Goal: Task Accomplishment & Management: Use online tool/utility

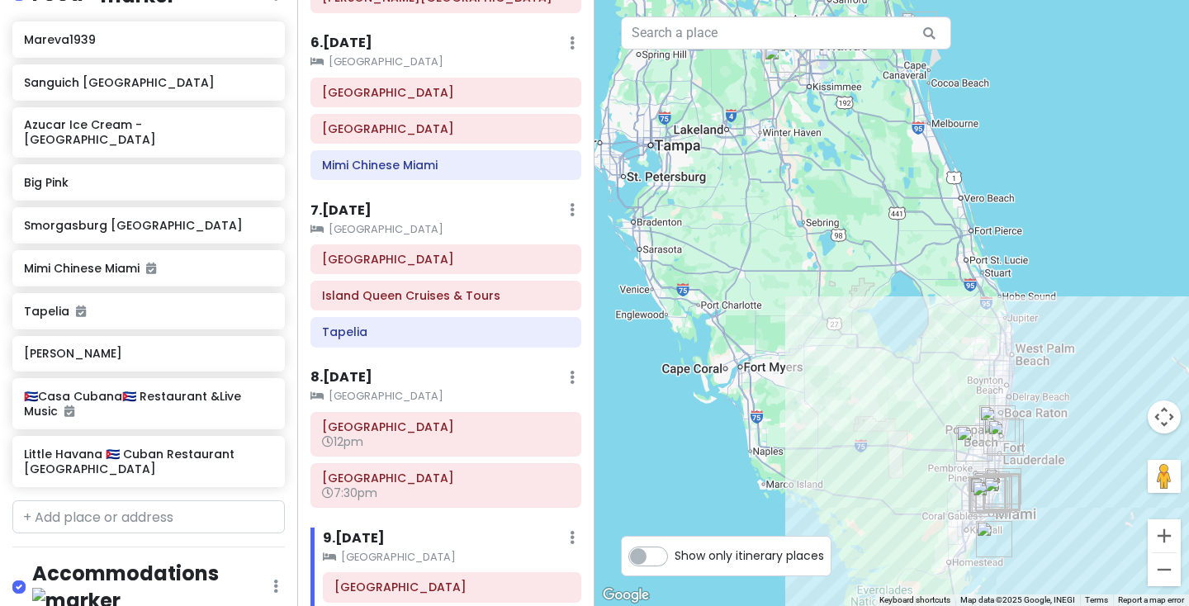
scroll to position [523, 0]
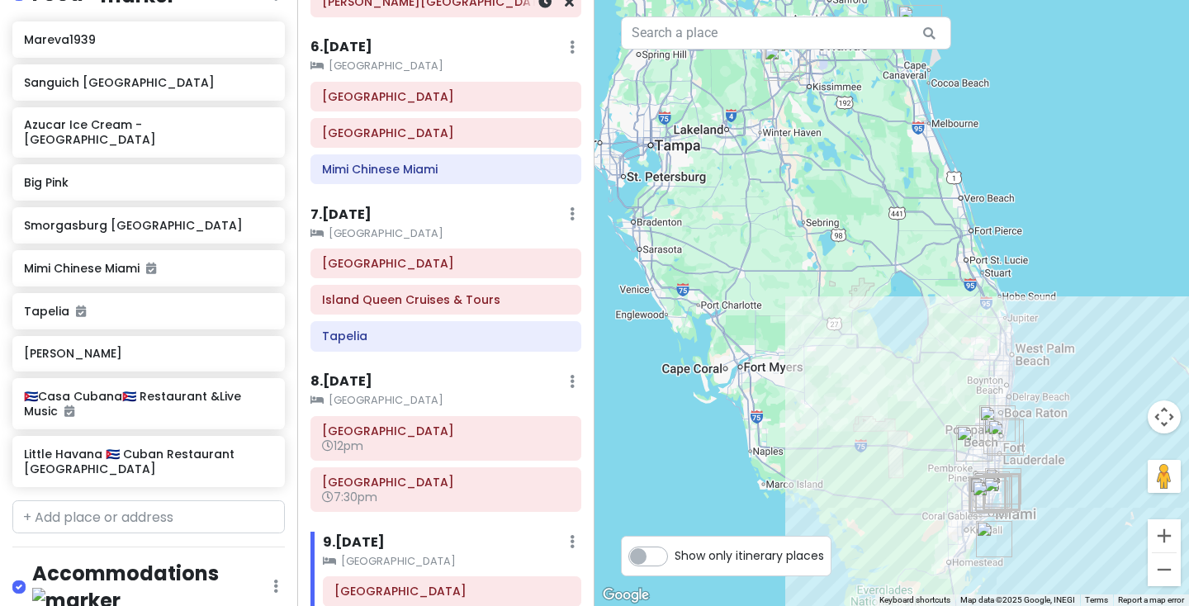
click at [355, 0] on h6 "[PERSON_NAME][GEOGRAPHIC_DATA]" at bounding box center [446, 1] width 248 height 15
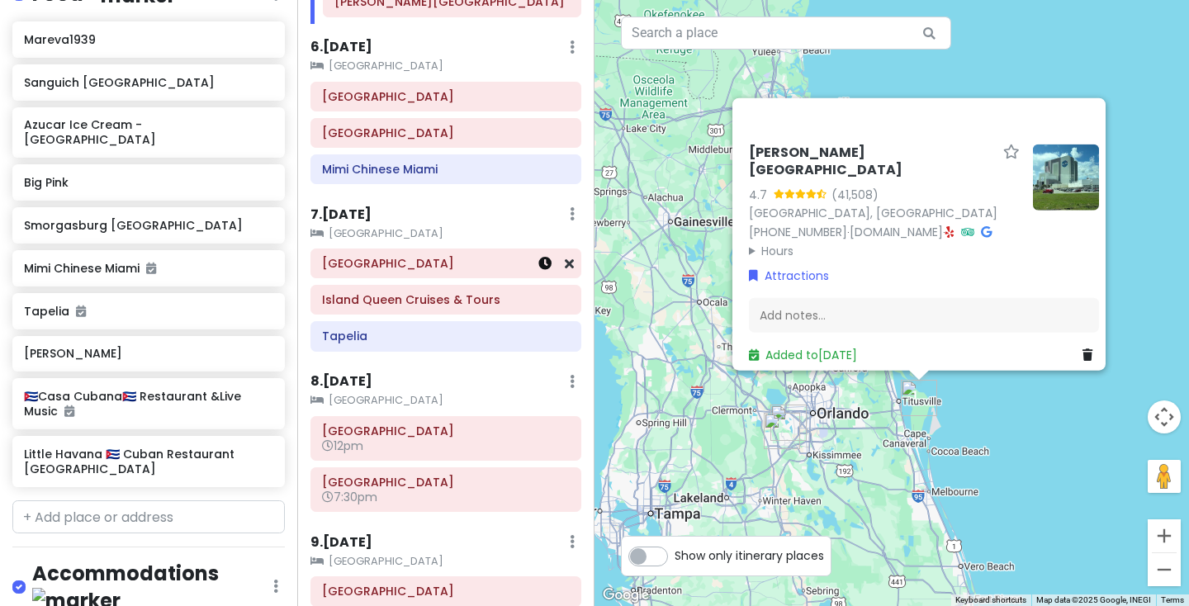
click at [542, 261] on icon at bounding box center [544, 263] width 13 height 13
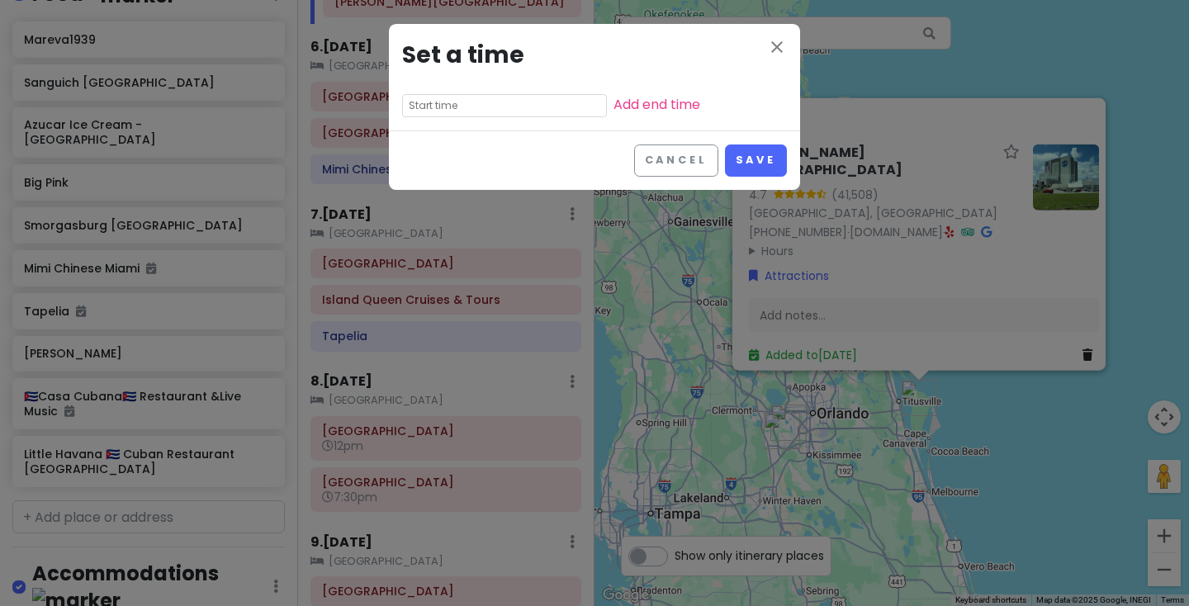
click at [533, 111] on input "text" at bounding box center [504, 105] width 205 height 23
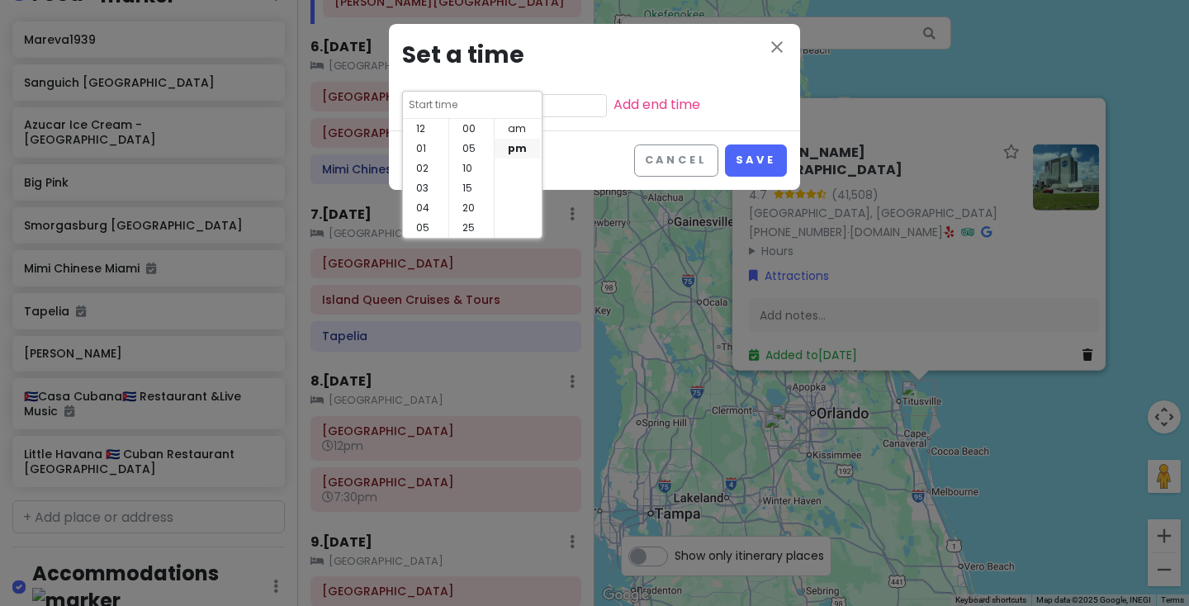
scroll to position [119, 0]
click at [429, 190] on li "09" at bounding box center [425, 188] width 45 height 20
type input "9:45 pm"
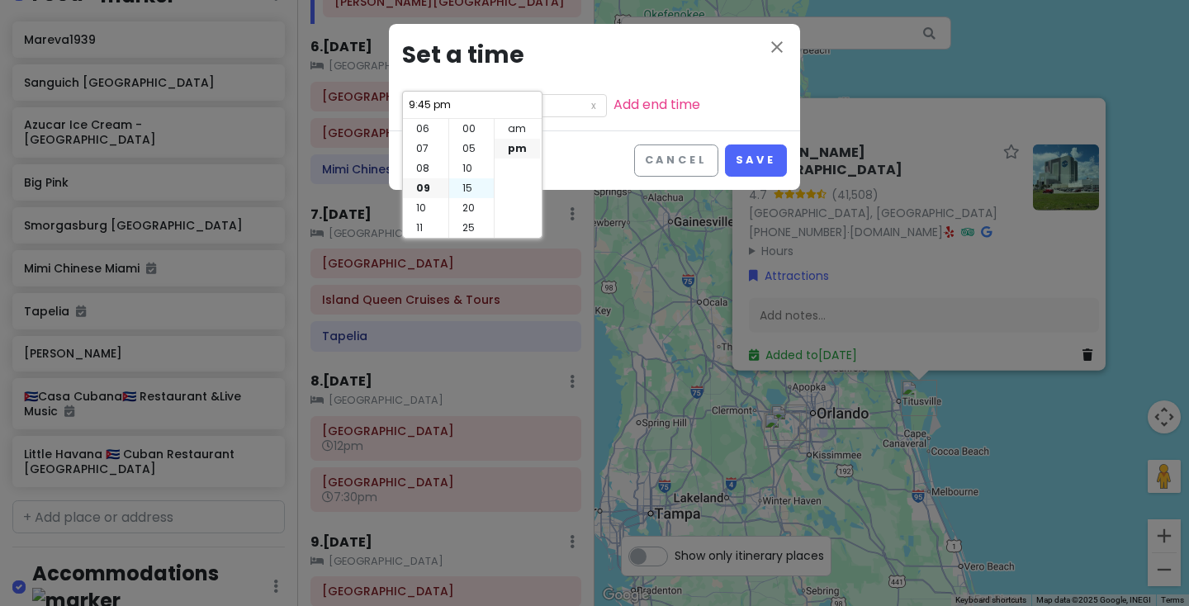
click at [472, 188] on li "15" at bounding box center [471, 188] width 45 height 20
type input "9:15 pm"
click at [515, 130] on li "am" at bounding box center [517, 129] width 45 height 20
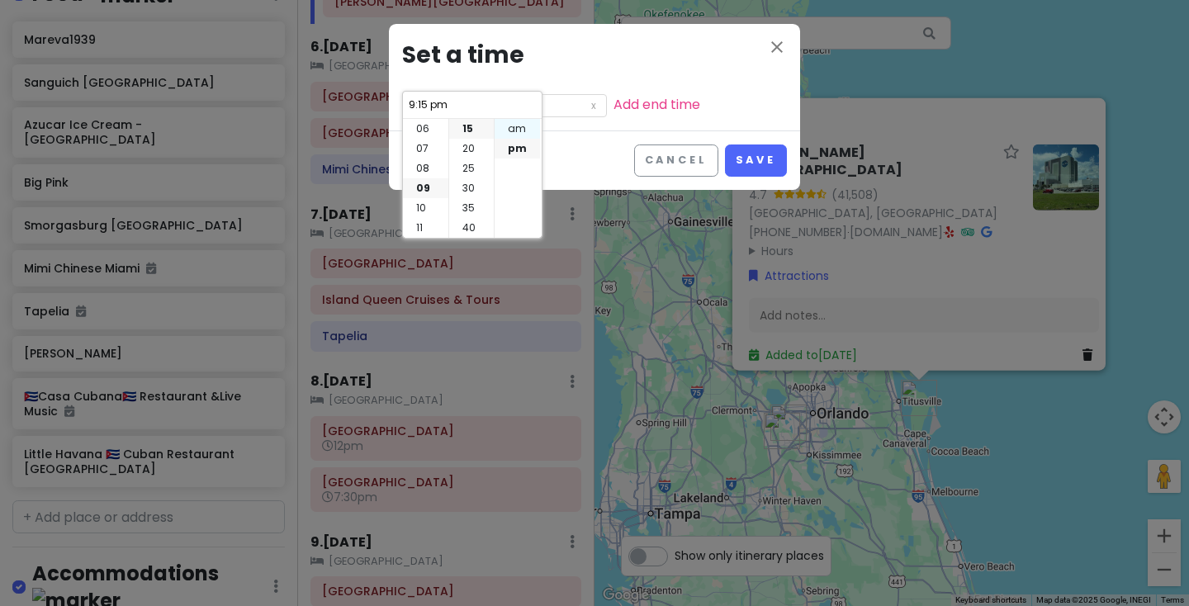
type input "9:15 am"
click at [659, 102] on link "Add end time" at bounding box center [656, 104] width 87 height 19
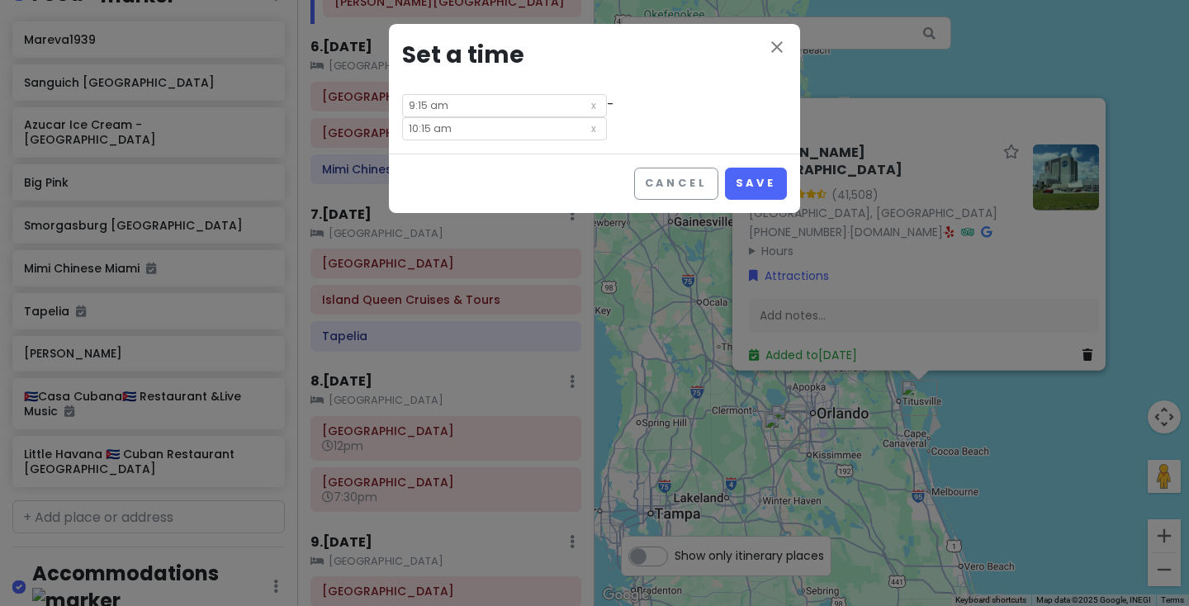
click at [553, 127] on input "10:15 am" at bounding box center [504, 128] width 205 height 23
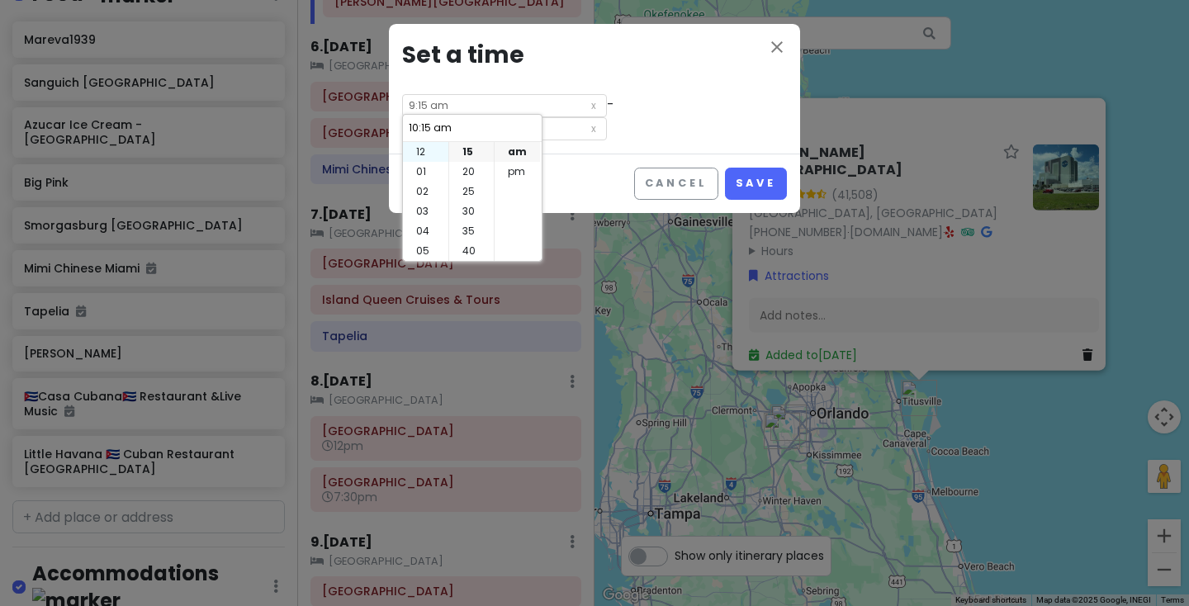
scroll to position [0, 0]
click at [425, 149] on li "12" at bounding box center [425, 152] width 45 height 20
type input "12:15 am"
click at [471, 212] on li "45" at bounding box center [471, 212] width 45 height 20
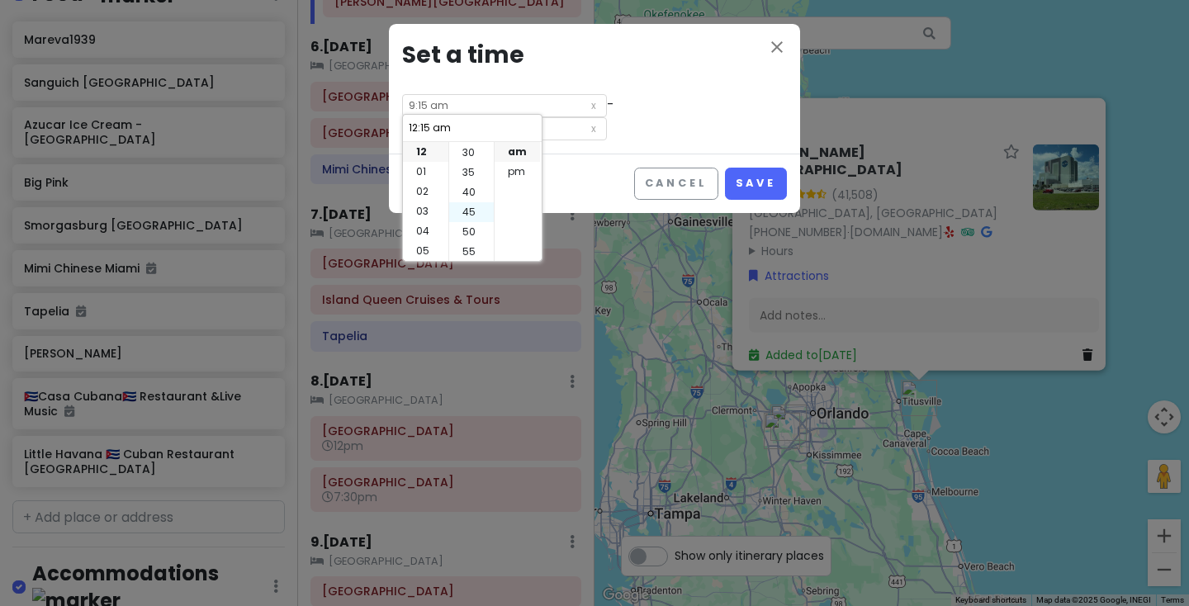
type input "12:45 am"
click at [519, 172] on li "pm" at bounding box center [517, 172] width 45 height 20
type input "12:45 pm"
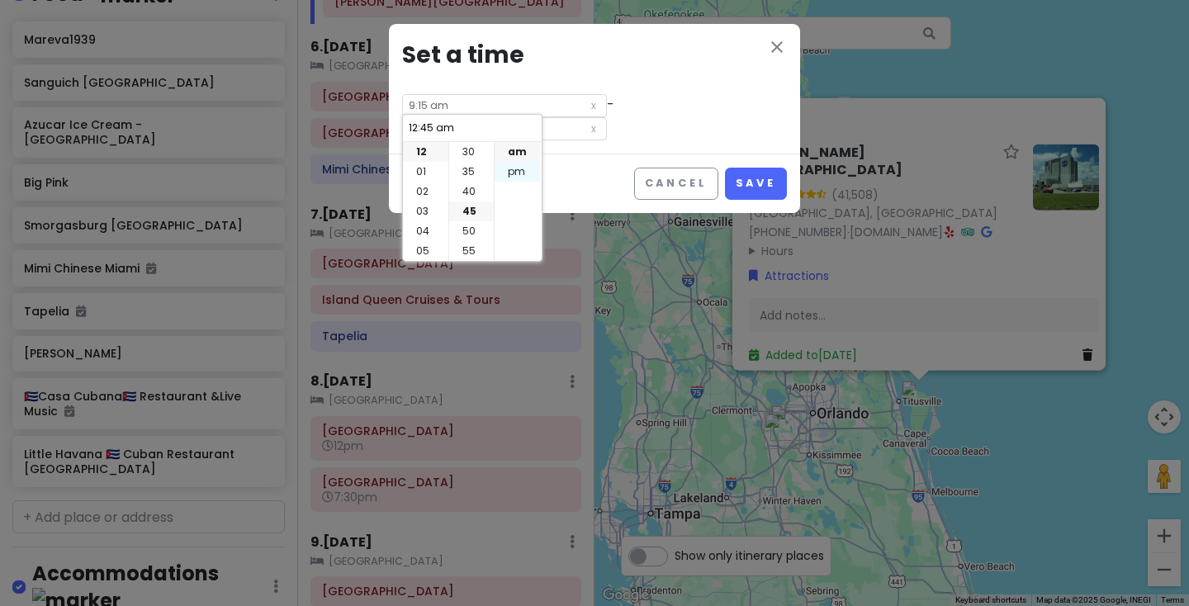
type input "12:45 pm"
click at [755, 184] on button "Save" at bounding box center [756, 184] width 62 height 32
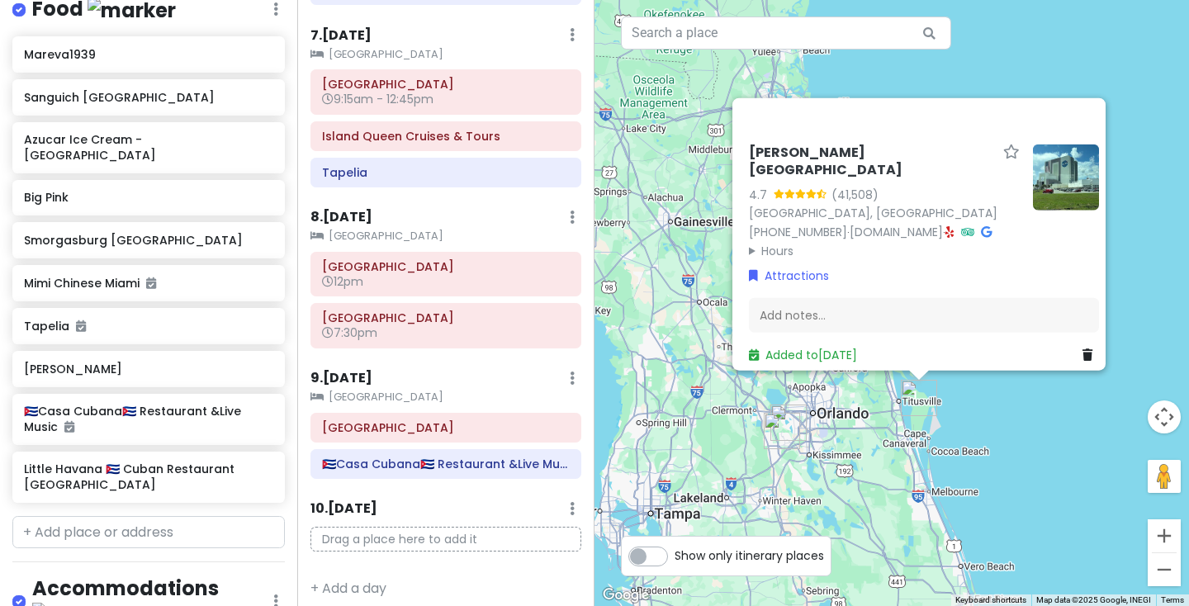
scroll to position [0, 0]
